Goal: Task Accomplishment & Management: Use online tool/utility

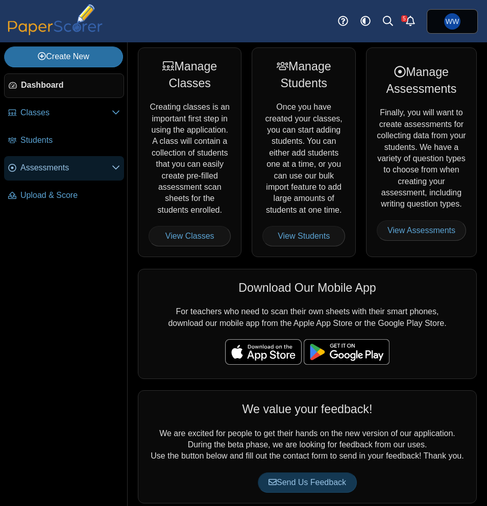
click at [49, 170] on span "Assessments" at bounding box center [65, 167] width 91 height 11
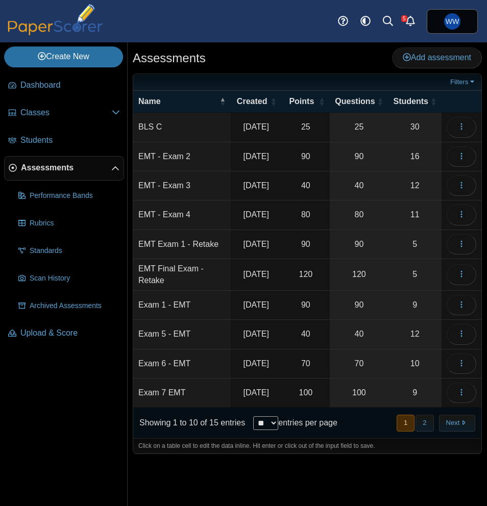
click at [269, 430] on select "** ** ** ***" at bounding box center [265, 423] width 25 height 14
select select "**"
click at [253, 430] on select "** ** ** ***" at bounding box center [265, 423] width 25 height 14
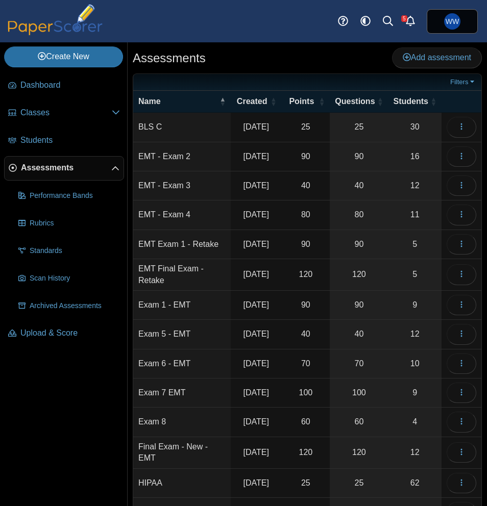
scroll to position [141, 0]
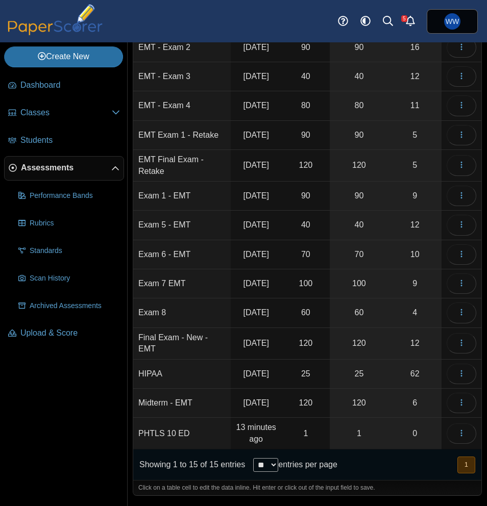
click at [319, 430] on td "1" at bounding box center [305, 434] width 48 height 32
click at [300, 425] on td "1" at bounding box center [305, 434] width 48 height 32
click at [374, 428] on link "1" at bounding box center [359, 433] width 58 height 31
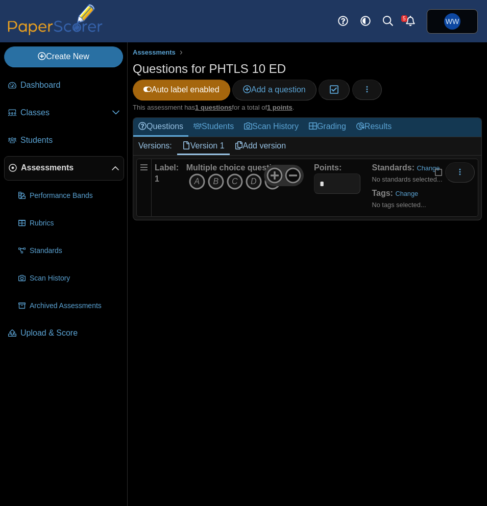
click at [288, 179] on icon at bounding box center [293, 175] width 16 height 16
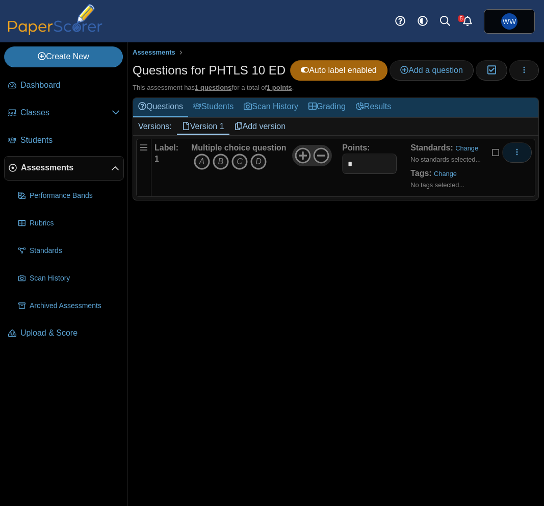
click at [486, 156] on button "More options" at bounding box center [517, 152] width 30 height 20
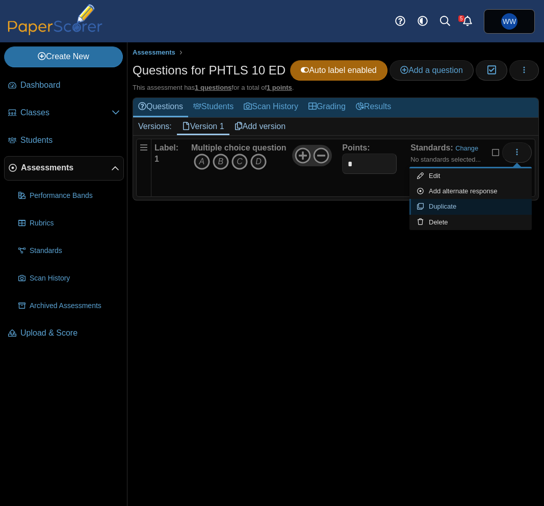
click at [472, 211] on link "Duplicate" at bounding box center [471, 206] width 122 height 15
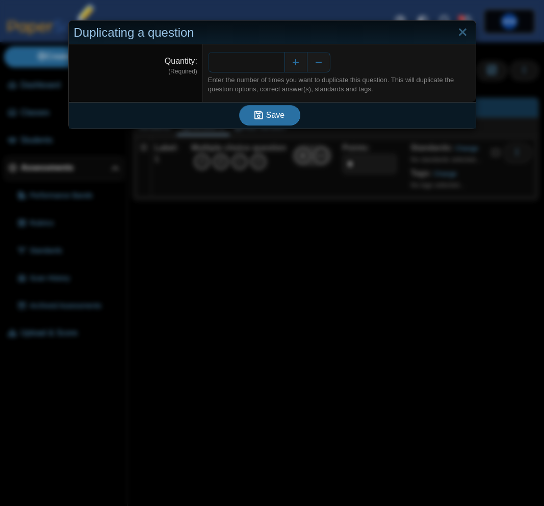
type input "**"
click at [239, 105] on button "Save" at bounding box center [269, 115] width 61 height 20
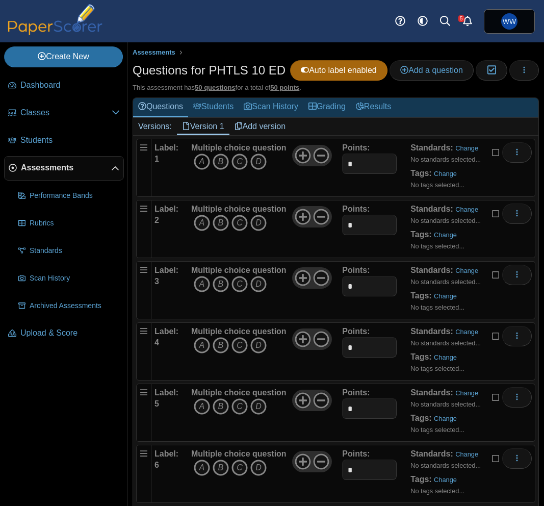
click at [209, 160] on icon "A" at bounding box center [202, 162] width 16 height 16
click at [243, 224] on icon "C" at bounding box center [240, 223] width 16 height 16
click at [201, 281] on icon "A" at bounding box center [202, 284] width 16 height 16
click at [219, 342] on icon "B" at bounding box center [221, 345] width 16 height 16
click at [263, 408] on icon "D" at bounding box center [258, 406] width 16 height 16
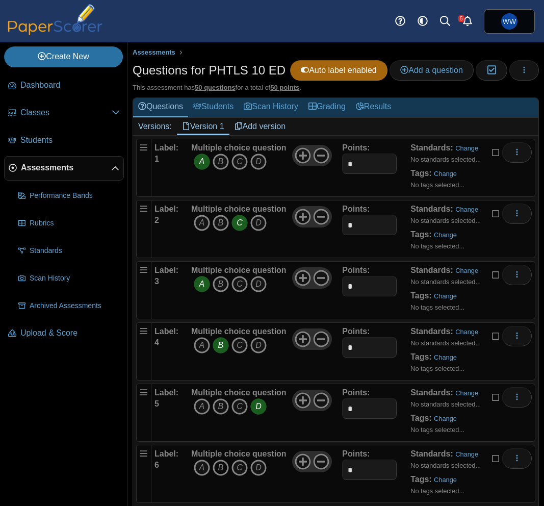
click at [217, 463] on icon "B" at bounding box center [221, 468] width 16 height 16
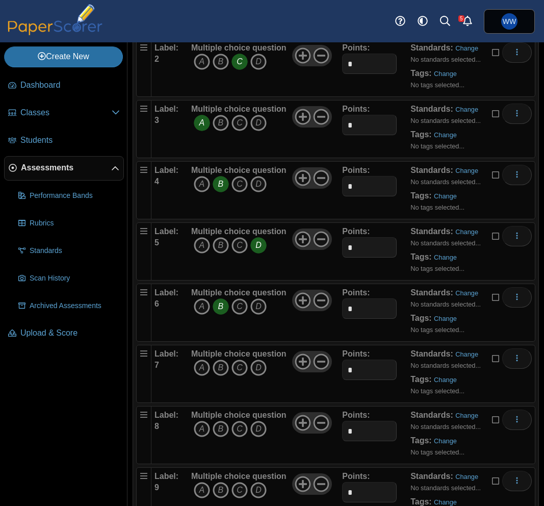
scroll to position [164, 0]
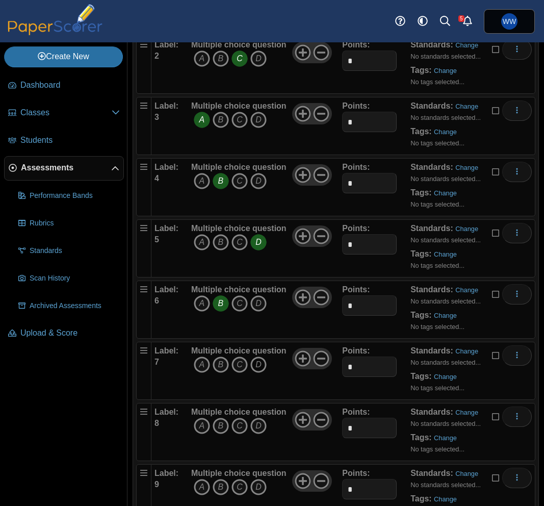
click at [258, 367] on icon "D" at bounding box center [258, 365] width 16 height 16
drag, startPoint x: 220, startPoint y: 425, endPoint x: 217, endPoint y: 465, distance: 39.9
click at [220, 426] on icon "B" at bounding box center [221, 426] width 16 height 16
click at [222, 484] on icon "B" at bounding box center [221, 487] width 16 height 16
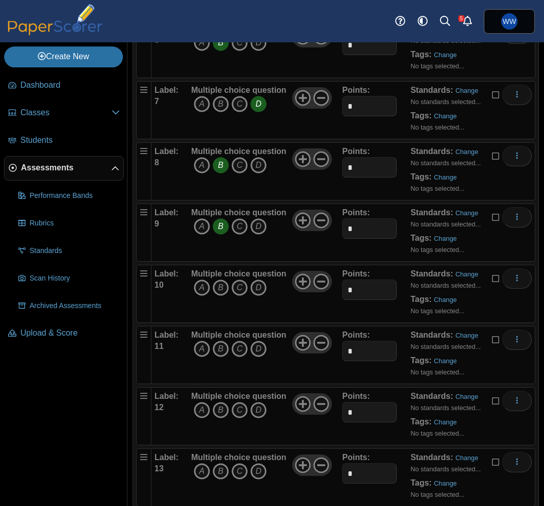
scroll to position [589, 0]
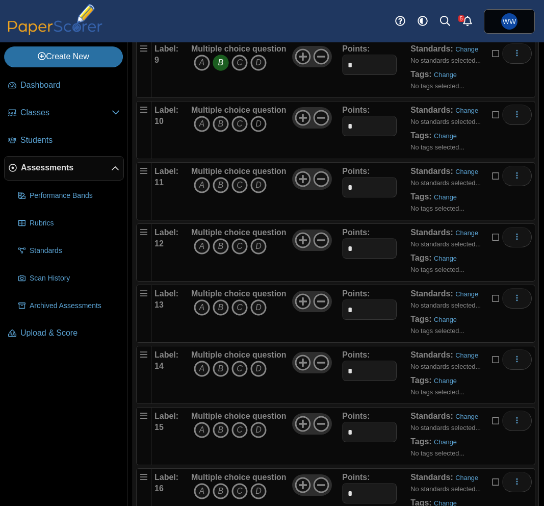
click at [259, 120] on icon "D" at bounding box center [258, 124] width 16 height 16
drag, startPoint x: 255, startPoint y: 182, endPoint x: 256, endPoint y: 219, distance: 37.3
click at [255, 182] on icon "D" at bounding box center [258, 185] width 16 height 16
click at [243, 243] on icon "C" at bounding box center [240, 246] width 16 height 16
click at [201, 305] on icon "A" at bounding box center [202, 307] width 16 height 16
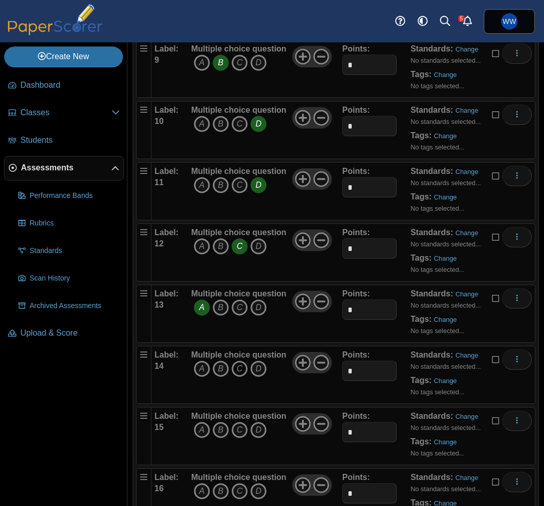
click at [239, 373] on icon "C" at bounding box center [240, 369] width 16 height 16
click at [194, 428] on icon "A" at bounding box center [202, 430] width 16 height 16
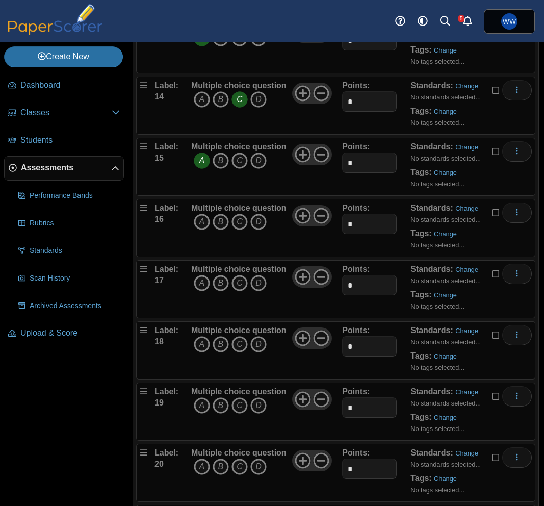
click at [248, 224] on span "A B C D" at bounding box center [238, 223] width 95 height 19
drag, startPoint x: 258, startPoint y: 222, endPoint x: 260, endPoint y: 264, distance: 41.4
click at [258, 222] on icon "D" at bounding box center [258, 223] width 16 height 16
click at [257, 293] on span "A B C D" at bounding box center [238, 285] width 95 height 19
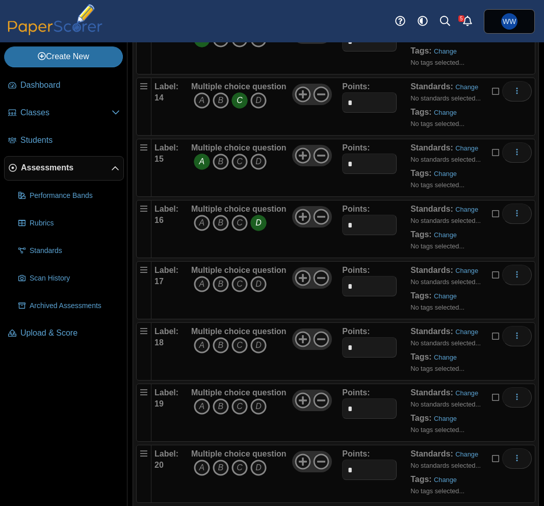
drag, startPoint x: 257, startPoint y: 342, endPoint x: 257, endPoint y: 331, distance: 10.7
click at [257, 342] on icon "D" at bounding box center [258, 345] width 16 height 16
click at [256, 275] on div "Multiple choice question A B C D" at bounding box center [238, 290] width 95 height 51
click at [257, 281] on icon "D" at bounding box center [258, 284] width 16 height 16
click at [198, 409] on icon "A" at bounding box center [202, 406] width 16 height 16
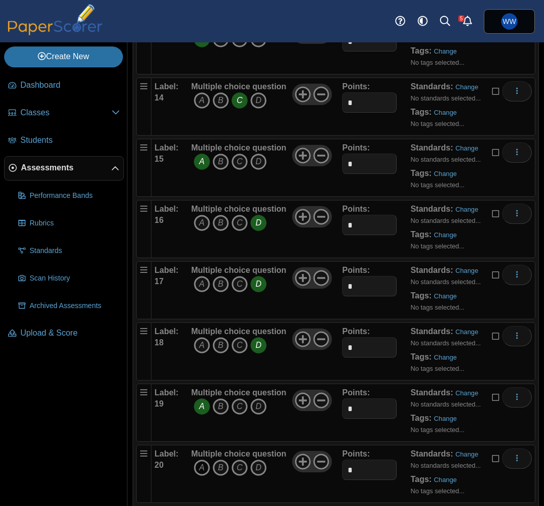
click at [207, 464] on icon "A" at bounding box center [202, 468] width 16 height 16
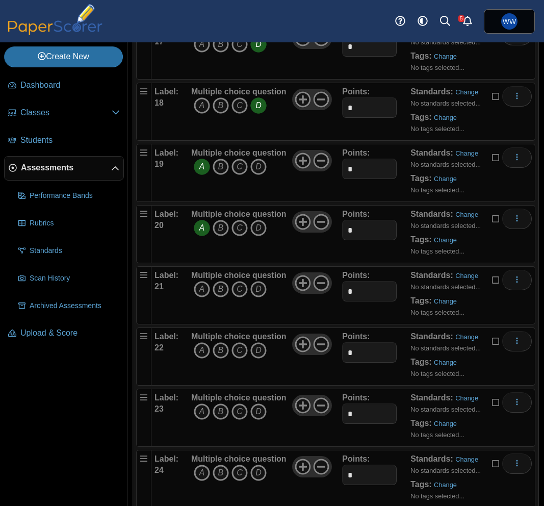
scroll to position [1113, 0]
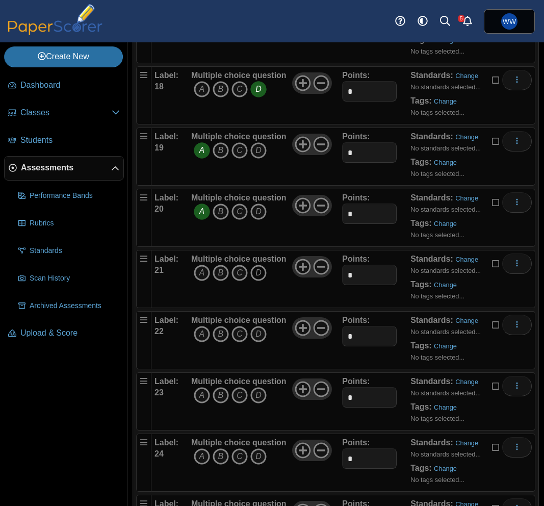
click at [260, 275] on icon "D" at bounding box center [258, 273] width 16 height 16
click at [257, 338] on icon "D" at bounding box center [258, 334] width 16 height 16
click at [267, 401] on span "A B C D" at bounding box center [238, 396] width 95 height 19
click at [261, 400] on icon "D" at bounding box center [258, 395] width 16 height 16
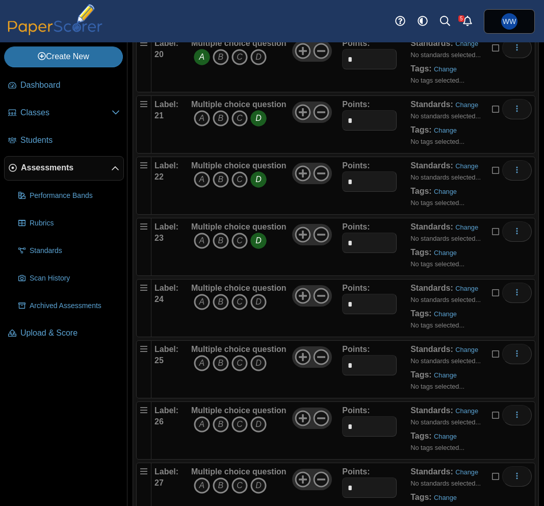
scroll to position [1271, 0]
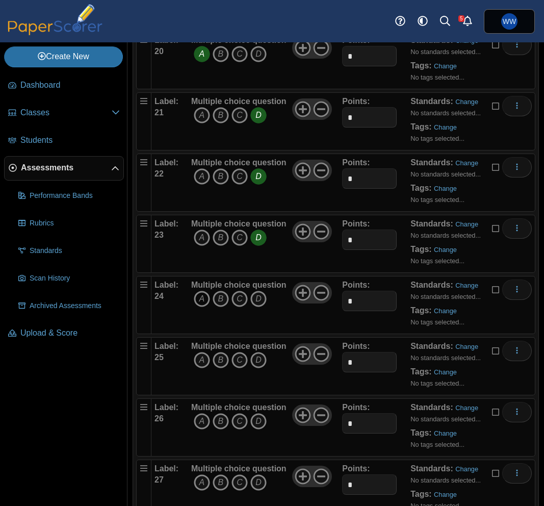
click at [195, 296] on icon "A" at bounding box center [202, 299] width 16 height 16
click at [219, 362] on icon "B" at bounding box center [221, 360] width 16 height 16
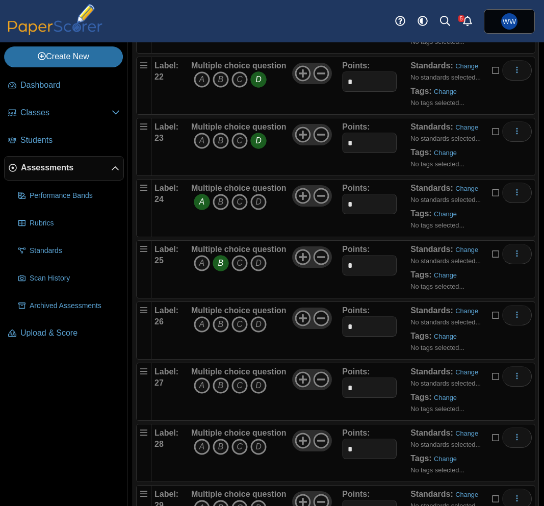
scroll to position [1373, 0]
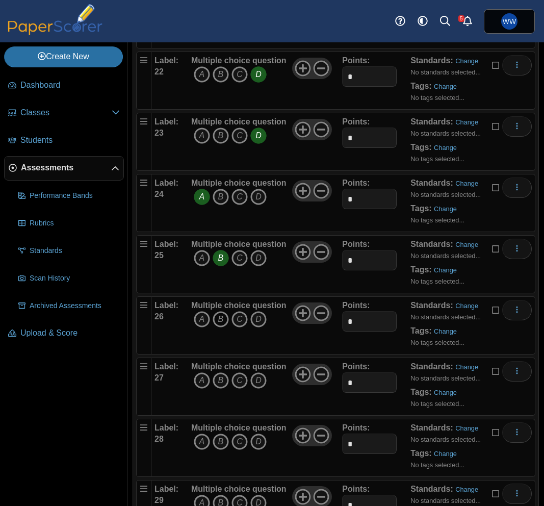
click at [216, 317] on icon "B" at bounding box center [221, 319] width 16 height 16
click at [256, 377] on icon "D" at bounding box center [258, 380] width 16 height 16
drag, startPoint x: 242, startPoint y: 444, endPoint x: 242, endPoint y: 456, distance: 12.2
click at [242, 444] on icon "C" at bounding box center [240, 442] width 16 height 16
drag, startPoint x: 241, startPoint y: 496, endPoint x: 238, endPoint y: 489, distance: 7.3
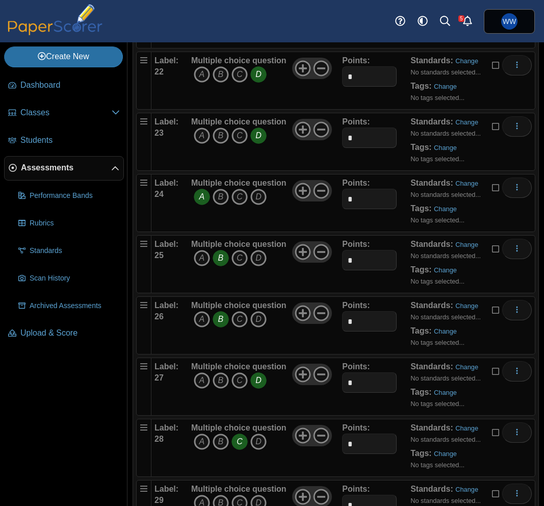
click at [241, 496] on icon "C" at bounding box center [240, 503] width 16 height 16
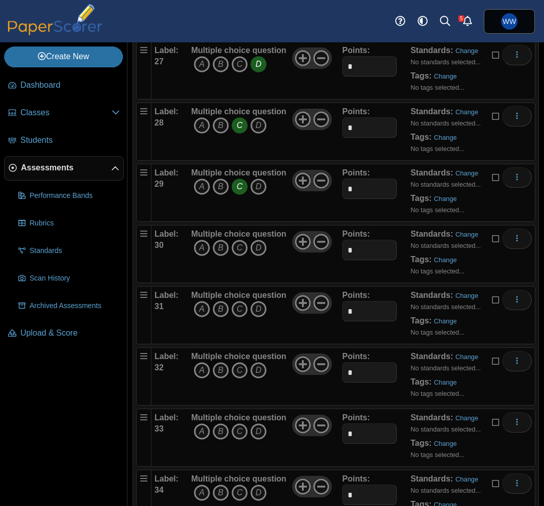
scroll to position [1791, 0]
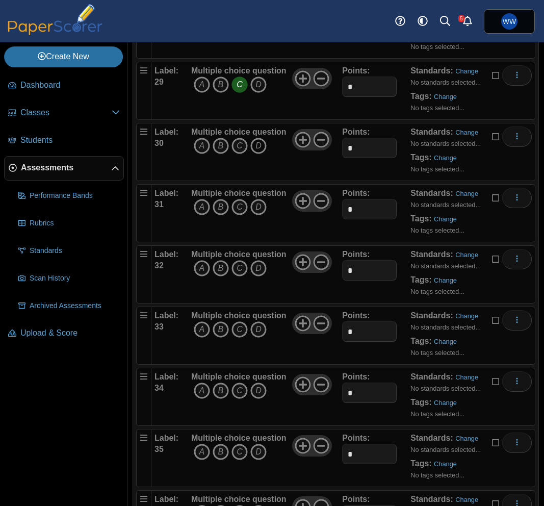
click at [254, 145] on icon "D" at bounding box center [258, 146] width 16 height 16
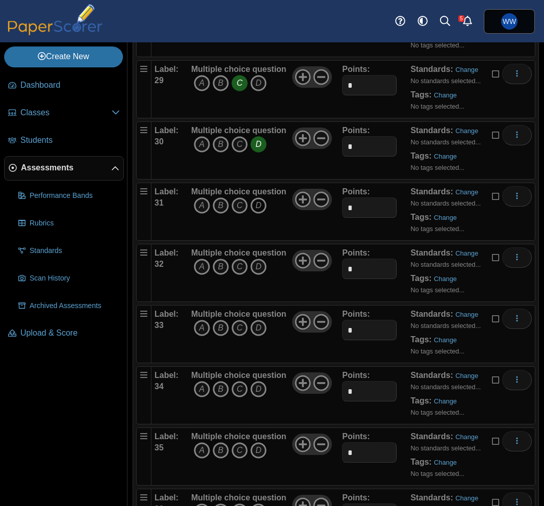
click at [261, 210] on icon "D" at bounding box center [258, 205] width 16 height 16
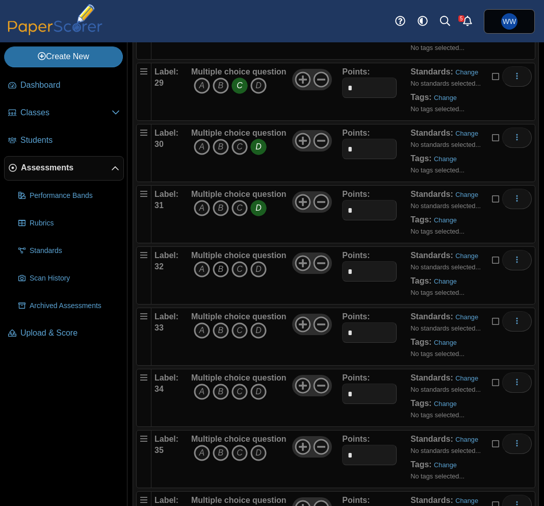
click at [226, 272] on icon "B" at bounding box center [221, 269] width 16 height 16
click at [203, 335] on icon "A" at bounding box center [202, 330] width 16 height 16
click at [266, 393] on icon "D" at bounding box center [258, 392] width 16 height 16
click at [209, 449] on icon "A" at bounding box center [202, 453] width 16 height 16
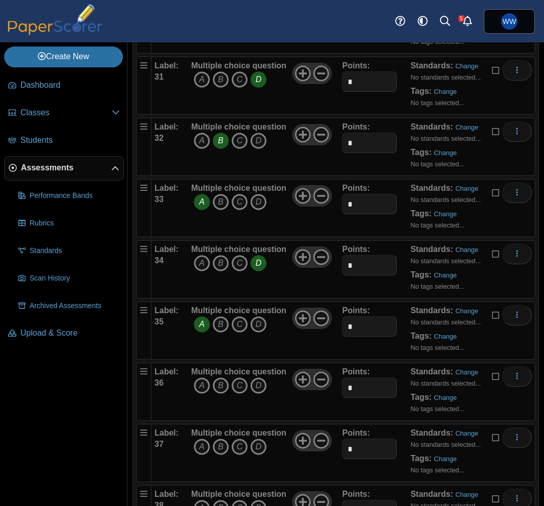
scroll to position [1927, 0]
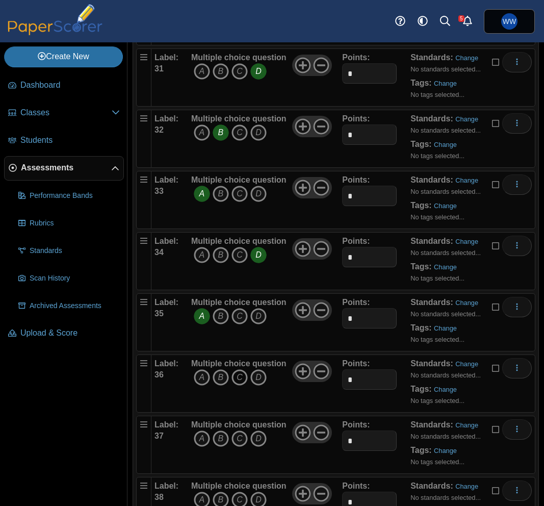
click at [243, 378] on icon "C" at bounding box center [240, 377] width 16 height 16
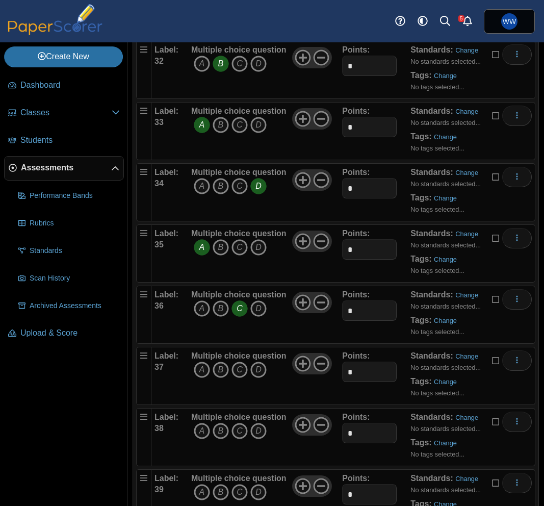
scroll to position [2006, 0]
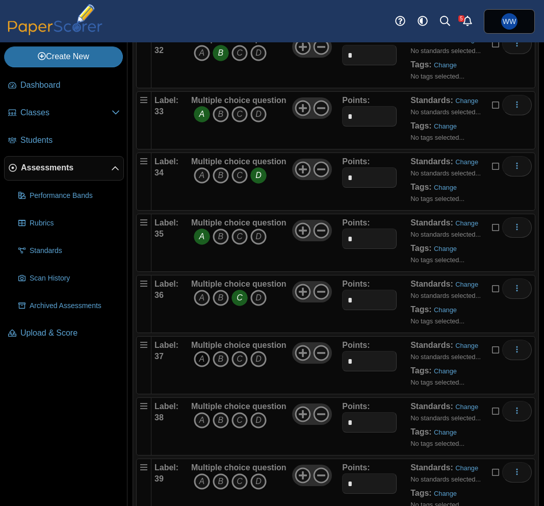
click at [209, 354] on icon "A" at bounding box center [202, 359] width 16 height 16
click at [204, 411] on div "Multiple choice question A B C D" at bounding box center [238, 426] width 95 height 51
click at [203, 422] on icon "A" at bounding box center [202, 420] width 16 height 16
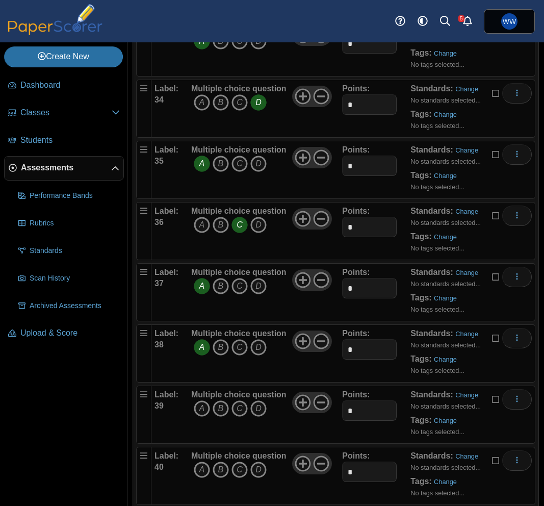
scroll to position [2089, 0]
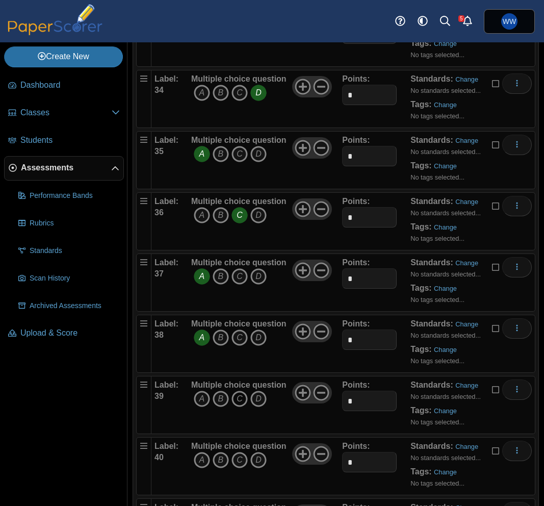
click at [236, 398] on icon "C" at bounding box center [240, 399] width 16 height 16
click at [243, 460] on icon "C" at bounding box center [240, 460] width 16 height 16
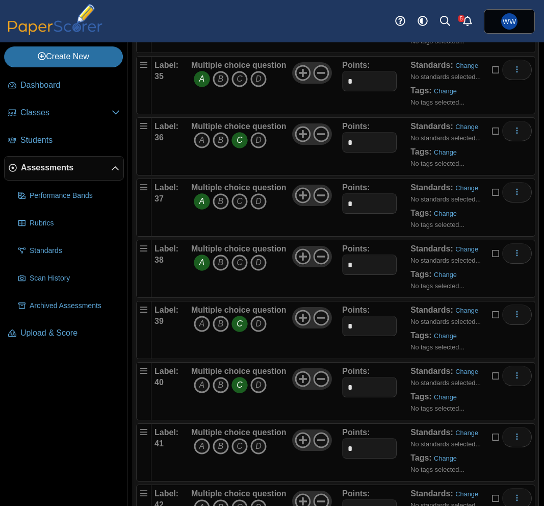
scroll to position [2177, 0]
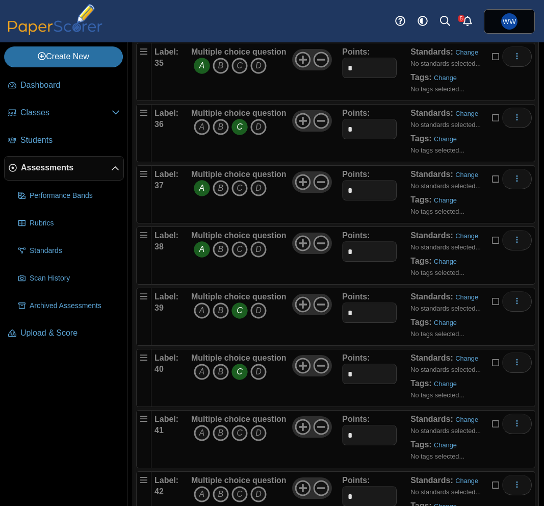
click at [249, 447] on div "Multiple choice question A B C D" at bounding box center [238, 439] width 95 height 51
click at [255, 437] on icon "D" at bounding box center [258, 433] width 16 height 16
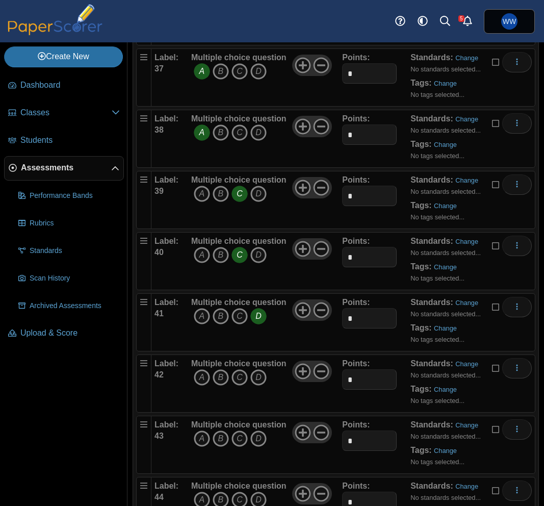
scroll to position [2294, 0]
click at [199, 375] on icon "A" at bounding box center [202, 377] width 16 height 16
click at [225, 440] on icon "B" at bounding box center [221, 438] width 16 height 16
click at [224, 498] on icon "B" at bounding box center [221, 499] width 16 height 16
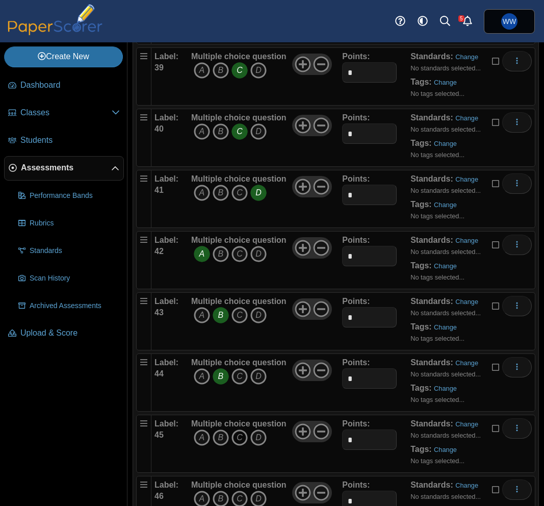
click at [240, 437] on icon "C" at bounding box center [240, 438] width 16 height 16
click at [201, 492] on icon "A" at bounding box center [202, 499] width 16 height 16
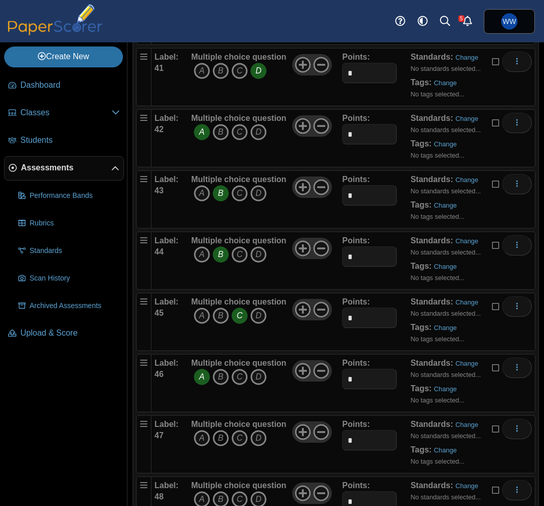
scroll to position [2545, 0]
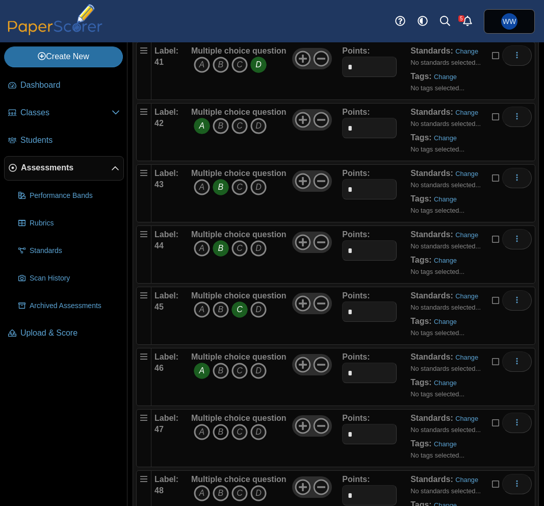
click at [216, 426] on icon "B" at bounding box center [221, 432] width 16 height 16
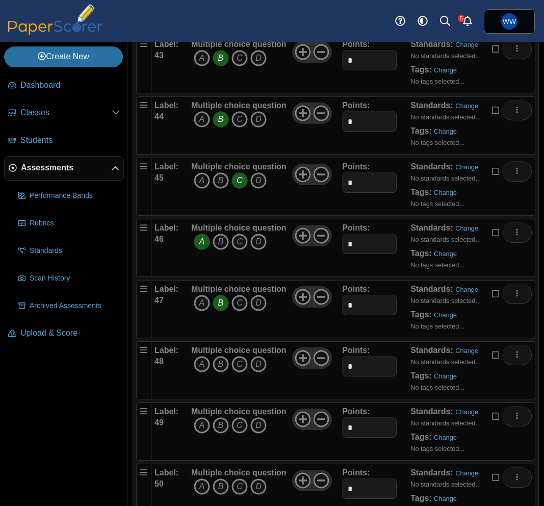
scroll to position [2692, 0]
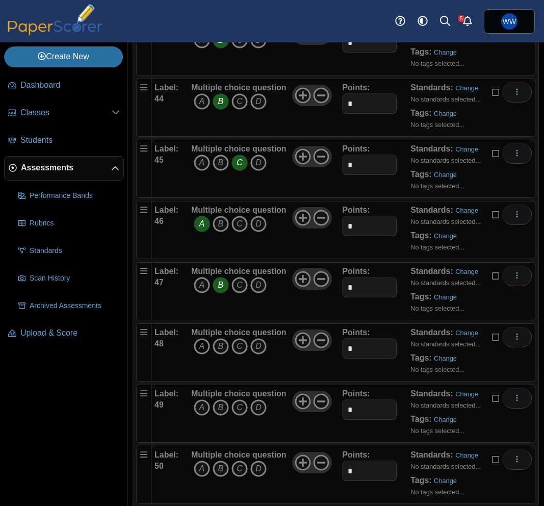
click at [199, 346] on icon "A" at bounding box center [202, 346] width 16 height 16
click at [206, 407] on icon "A" at bounding box center [202, 407] width 16 height 16
click at [221, 465] on icon "B" at bounding box center [221, 469] width 16 height 16
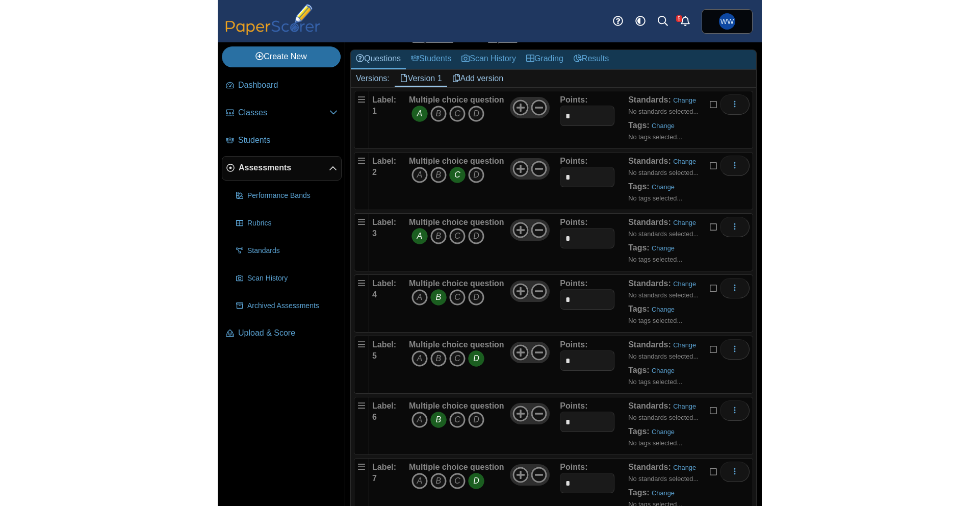
scroll to position [0, 0]
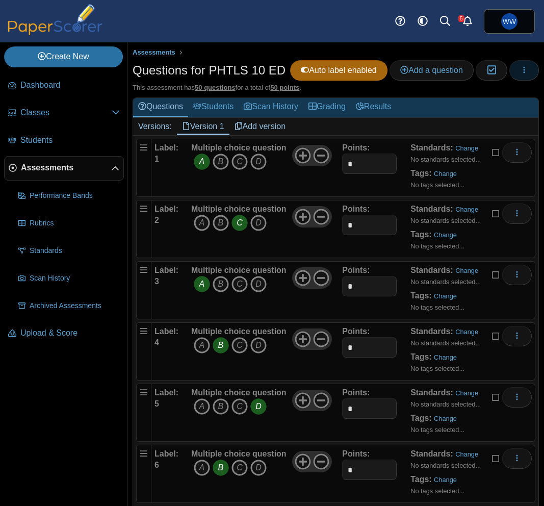
click at [521, 64] on button "button" at bounding box center [525, 70] width 30 height 20
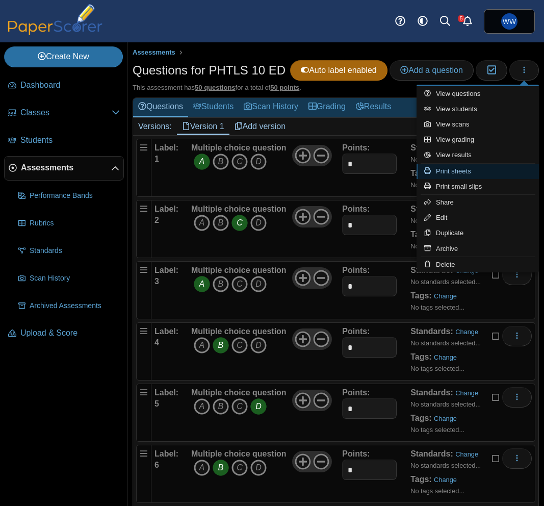
click at [465, 165] on link "Print sheets" at bounding box center [478, 171] width 122 height 15
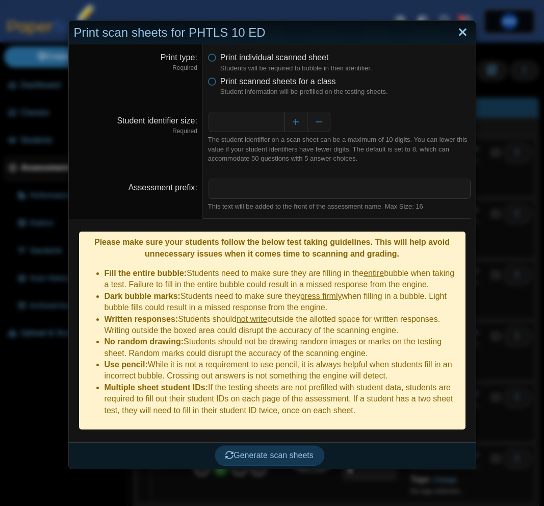
click at [459, 32] on link "Close" at bounding box center [463, 32] width 16 height 17
